Goal: Use online tool/utility: Utilize a website feature to perform a specific function

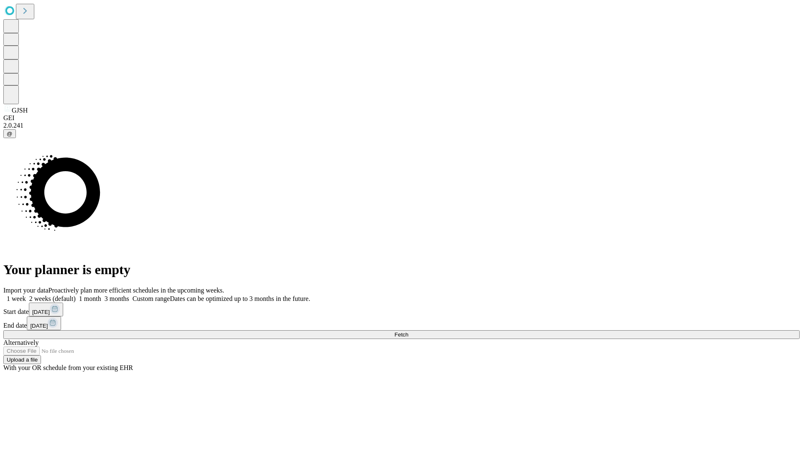
click at [408, 331] on span "Fetch" at bounding box center [401, 334] width 14 height 6
